Goal: Task Accomplishment & Management: Use online tool/utility

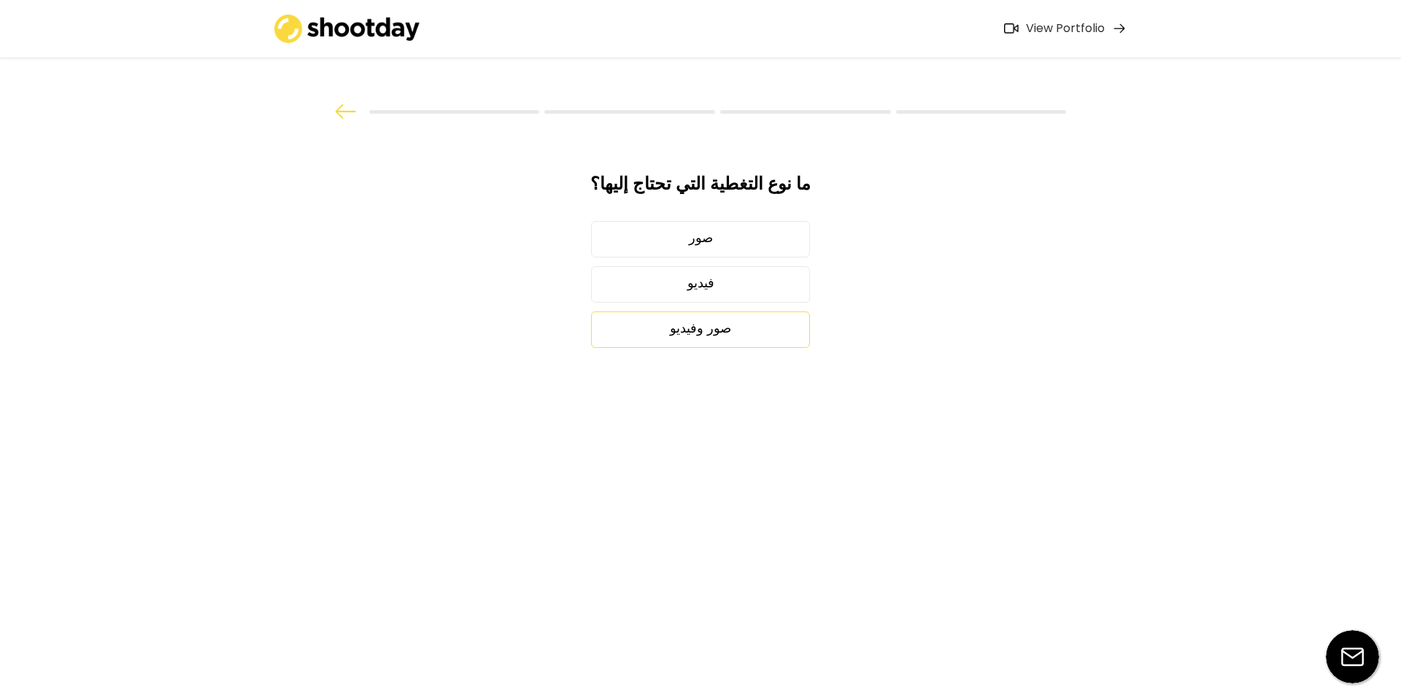
click at [740, 329] on div "صور وفيديو" at bounding box center [700, 330] width 219 height 36
